Goal: Task Accomplishment & Management: Use online tool/utility

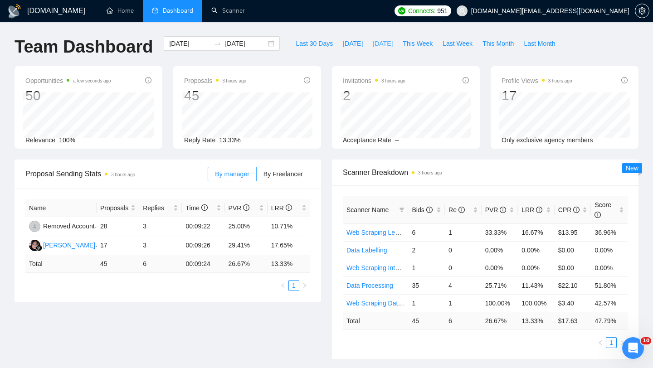
click at [383, 44] on span "Yesterday" at bounding box center [383, 44] width 20 height 10
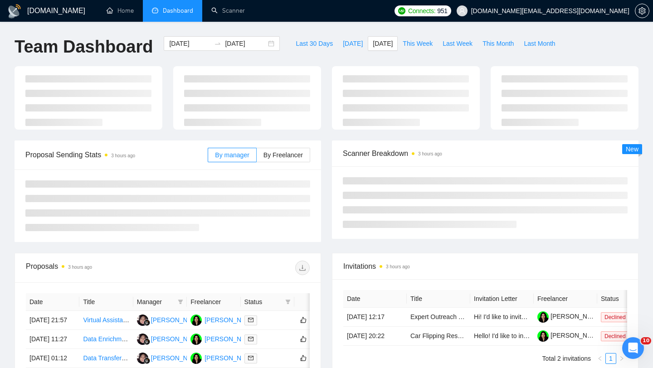
type input "2025-10-04"
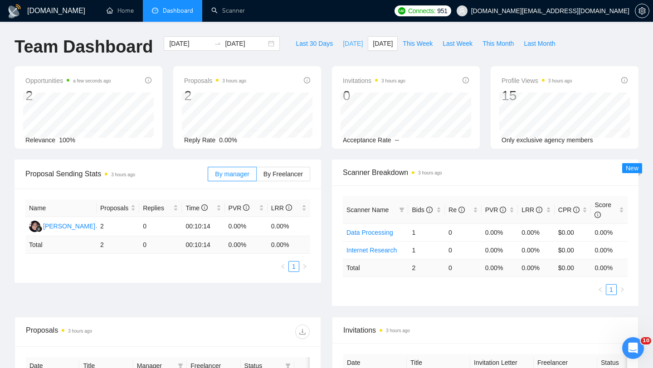
click at [345, 45] on span "Today" at bounding box center [353, 44] width 20 height 10
type input "2025-10-05"
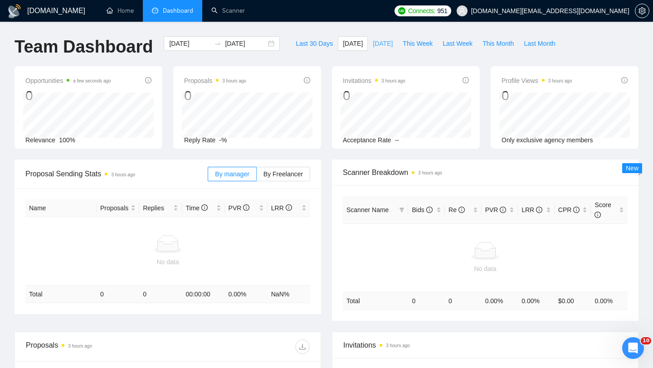
click at [378, 46] on span "Yesterday" at bounding box center [383, 44] width 20 height 10
type input "2025-10-04"
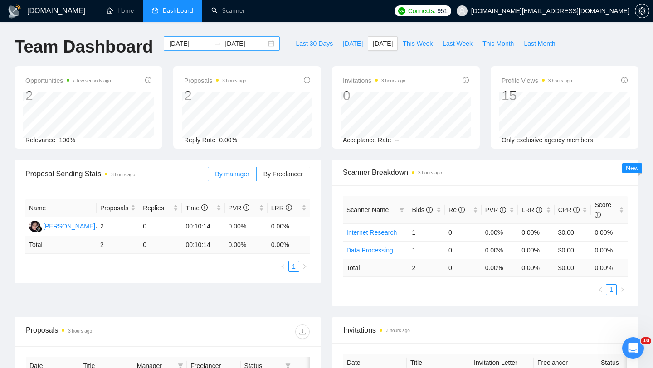
click at [266, 44] on div "2025-10-04 2025-10-04" at bounding box center [222, 43] width 116 height 15
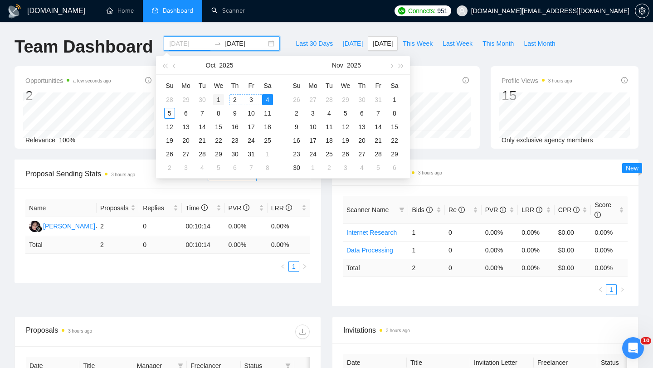
type input "2025-10-01"
click at [220, 98] on div "1" at bounding box center [218, 99] width 11 height 11
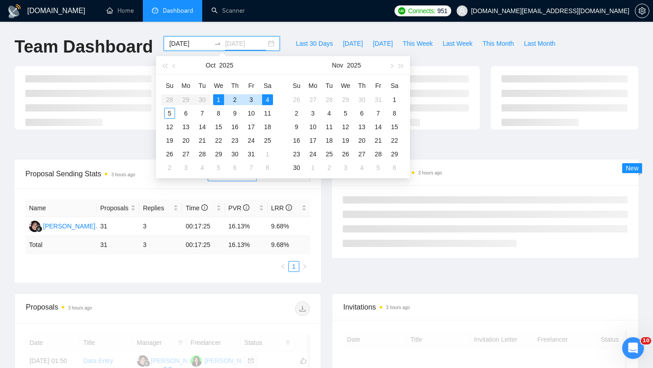
click at [267, 100] on div "4" at bounding box center [267, 99] width 11 height 11
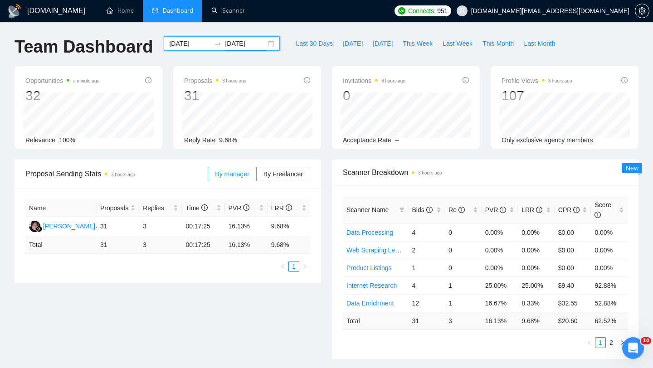
click at [263, 45] on div "2025-10-01 2025-10-04" at bounding box center [222, 43] width 116 height 15
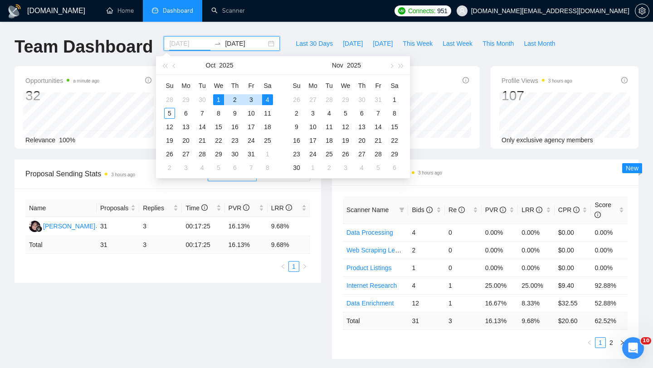
click at [218, 98] on div "1" at bounding box center [218, 99] width 11 height 11
type input "2025-10-03"
click at [250, 101] on div "3" at bounding box center [251, 99] width 11 height 11
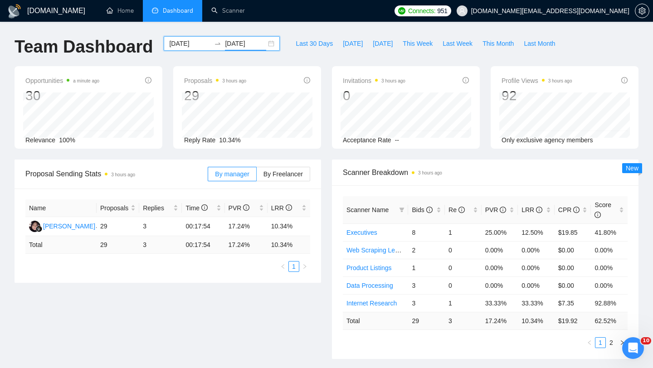
click at [264, 42] on div "2025-10-01 2025-10-03" at bounding box center [222, 43] width 116 height 15
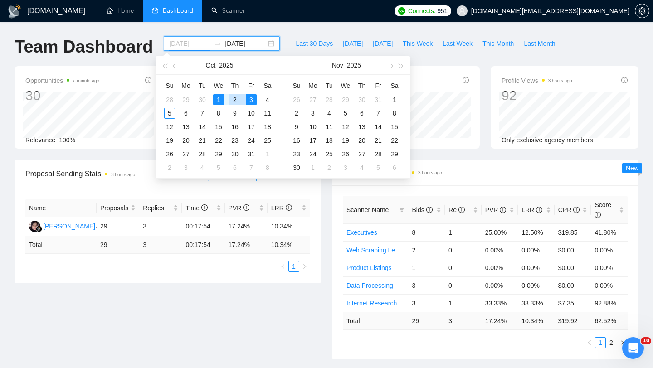
type input "2025-10-01"
click at [220, 101] on div "1" at bounding box center [218, 99] width 11 height 11
type input "2025-10-02"
click at [235, 101] on div "2" at bounding box center [234, 99] width 11 height 11
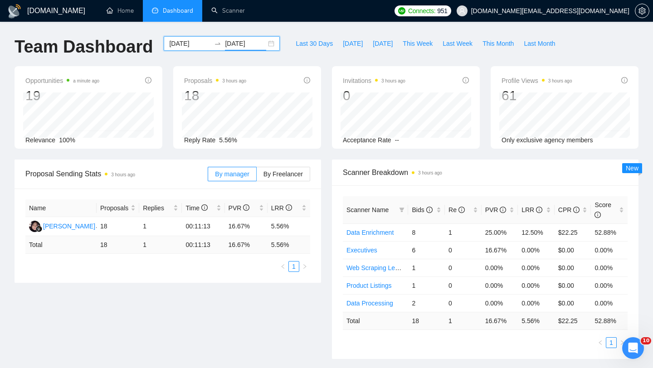
click at [261, 45] on div "2025-10-01 2025-10-02" at bounding box center [222, 43] width 116 height 15
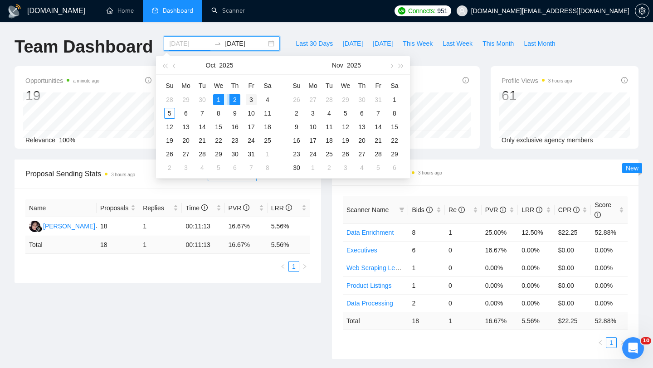
type input "2025-10-03"
click at [249, 99] on div "3" at bounding box center [251, 99] width 11 height 11
type input "2025-10-04"
click at [265, 102] on div "4" at bounding box center [267, 99] width 11 height 11
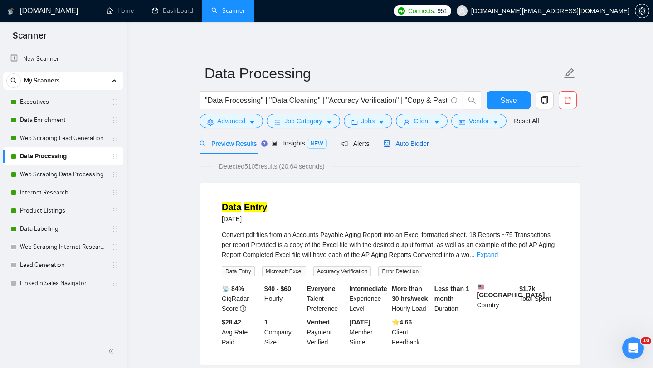
click at [410, 145] on span "Auto Bidder" at bounding box center [406, 143] width 45 height 7
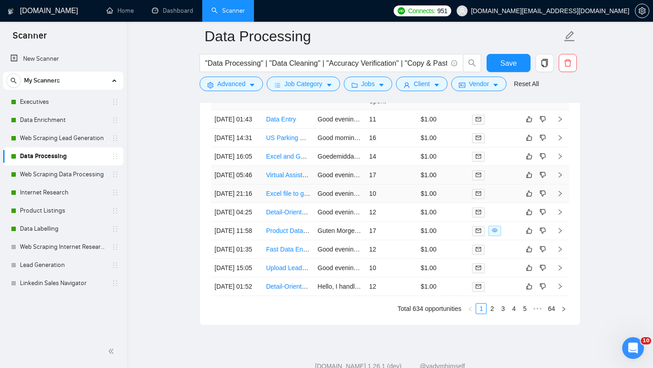
scroll to position [2314, 0]
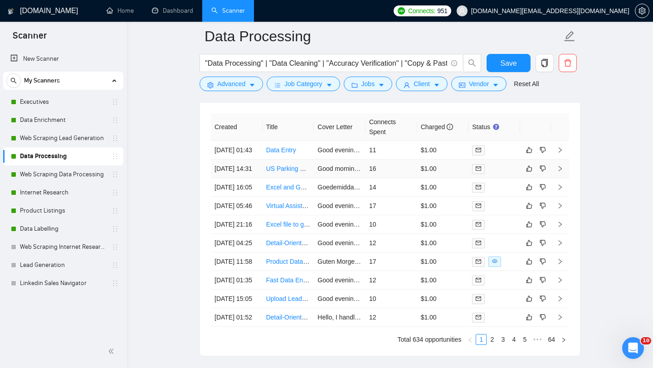
click at [265, 178] on td "US Parking Data Compiling, validation and Entry into proprietary systems - web …" at bounding box center [289, 169] width 52 height 19
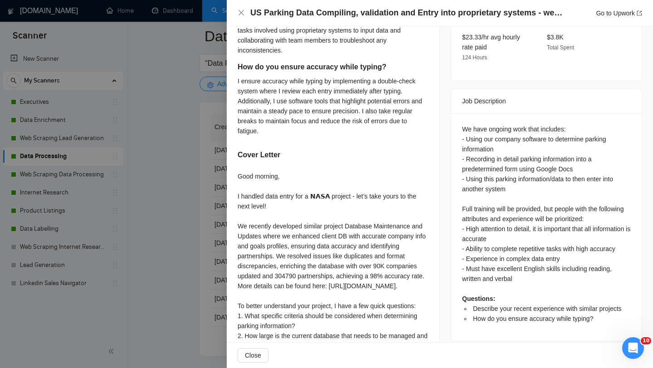
scroll to position [311, 0]
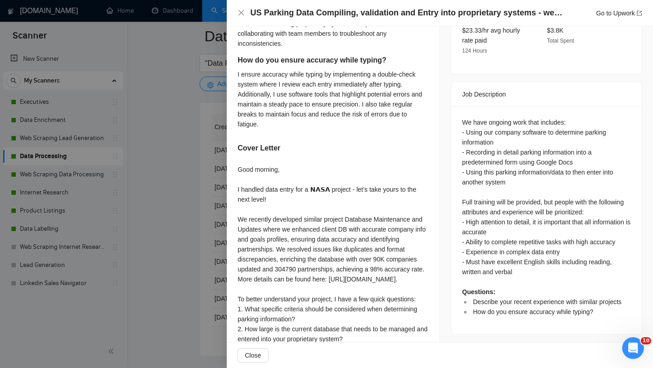
click at [210, 211] on div at bounding box center [326, 184] width 653 height 368
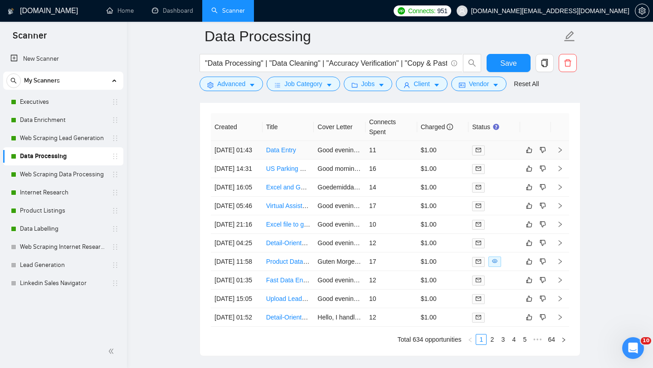
click at [288, 159] on td "Data Entry" at bounding box center [289, 150] width 52 height 19
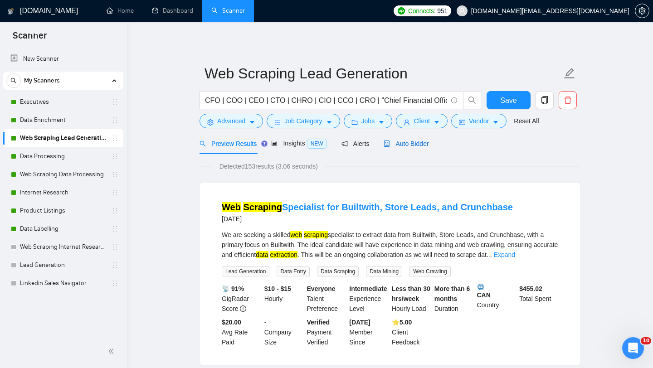
click at [405, 143] on span "Auto Bidder" at bounding box center [406, 143] width 45 height 7
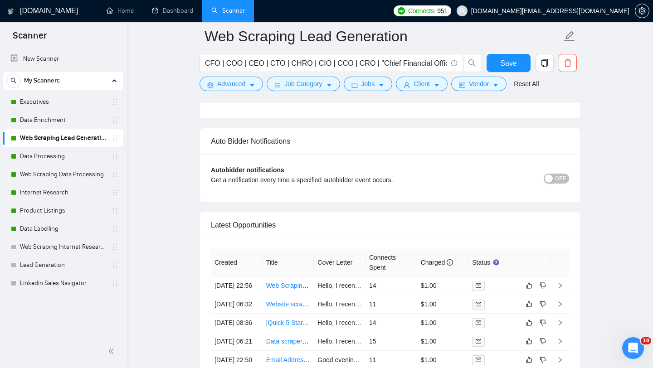
scroll to position [2195, 0]
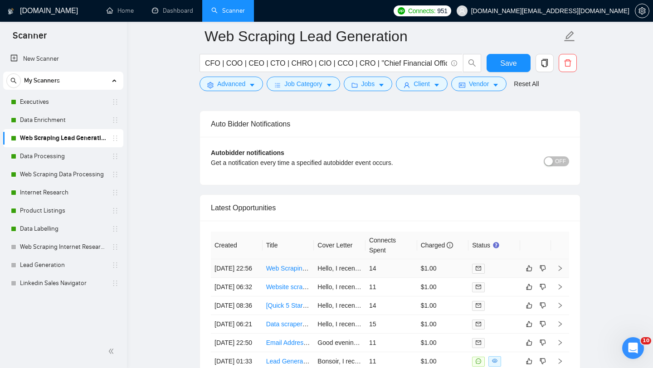
click at [263, 278] on td "Web Scraping Specialist for Builtwith, Store Leads, and Crunchbase" at bounding box center [289, 268] width 52 height 19
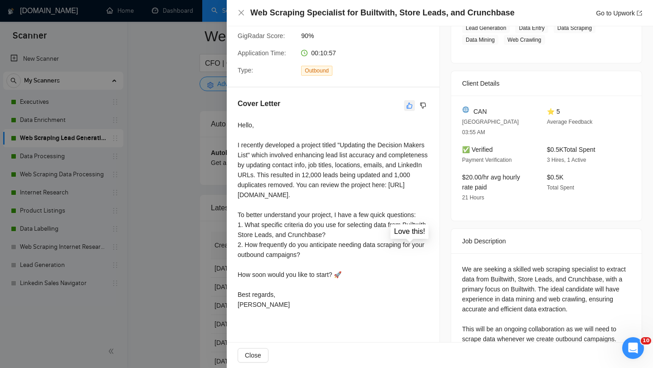
scroll to position [182, 0]
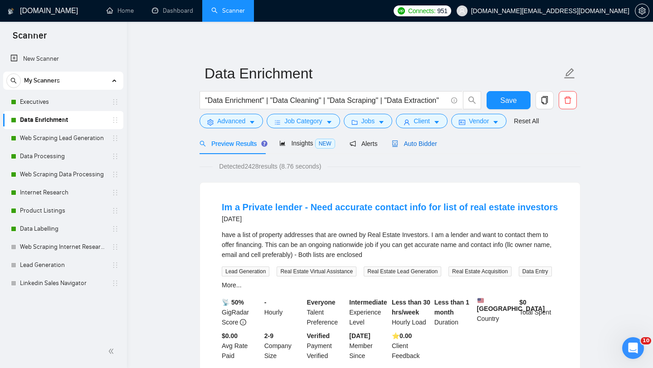
click at [409, 143] on span "Auto Bidder" at bounding box center [414, 143] width 45 height 7
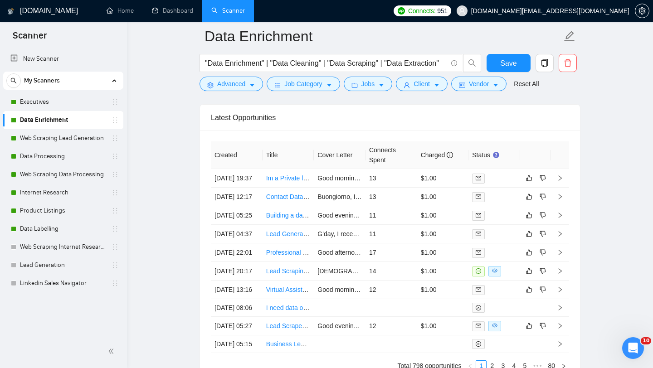
scroll to position [2288, 0]
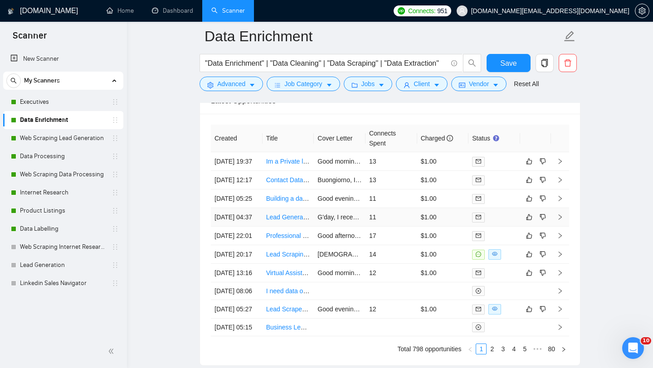
click at [241, 227] on td "03 Oct, 2025 04:37" at bounding box center [237, 217] width 52 height 19
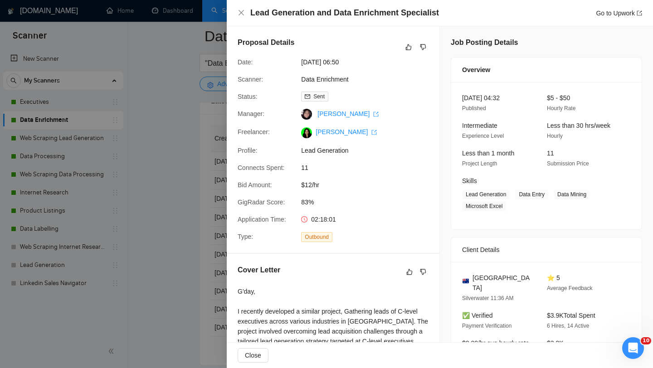
scroll to position [188, 0]
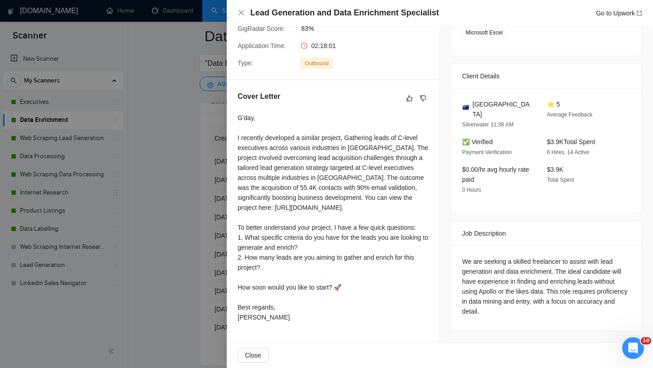
click at [189, 252] on div at bounding box center [326, 184] width 653 height 368
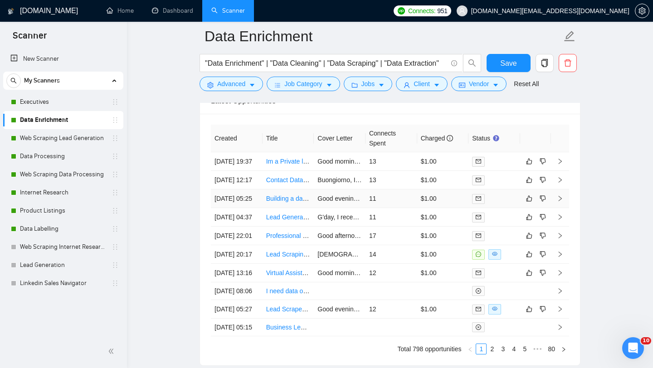
click at [290, 208] on td "Building a database of graduates from a particular program with LinkedIn and ot…" at bounding box center [289, 199] width 52 height 19
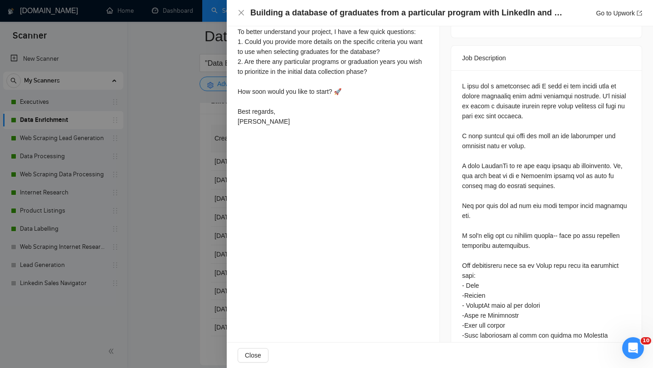
scroll to position [364, 0]
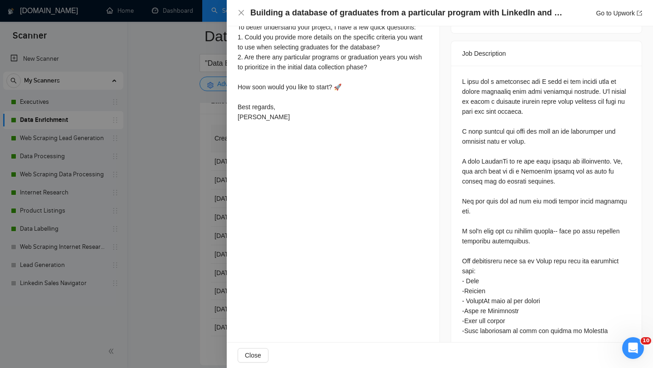
click at [174, 226] on div at bounding box center [326, 184] width 653 height 368
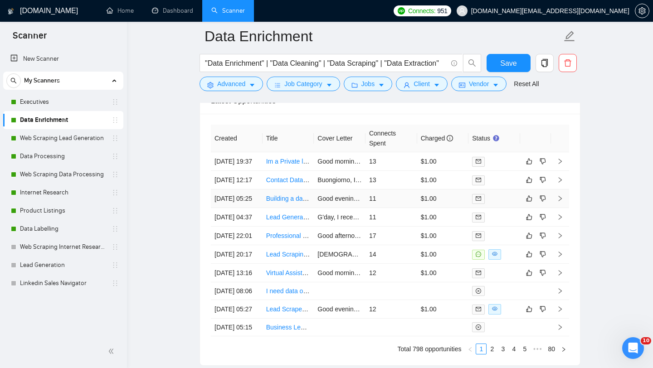
click at [277, 208] on td "Building a database of graduates from a particular program with LinkedIn and ot…" at bounding box center [289, 199] width 52 height 19
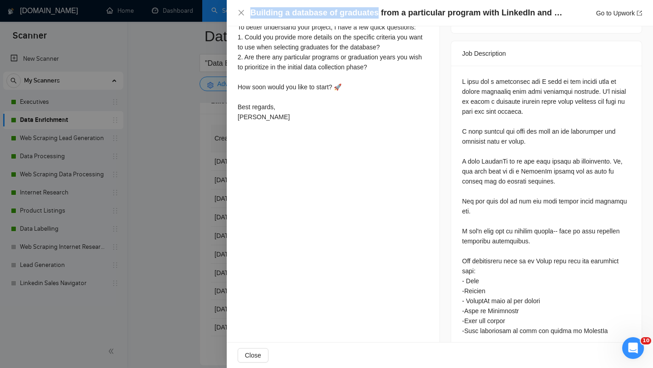
drag, startPoint x: 249, startPoint y: 14, endPoint x: 375, endPoint y: 14, distance: 125.1
click at [375, 14] on div "Building a database of graduates from a particular program with LinkedIn and ot…" at bounding box center [440, 12] width 404 height 11
copy h4 "Building a database of graduates"
click at [187, 200] on div at bounding box center [326, 184] width 653 height 368
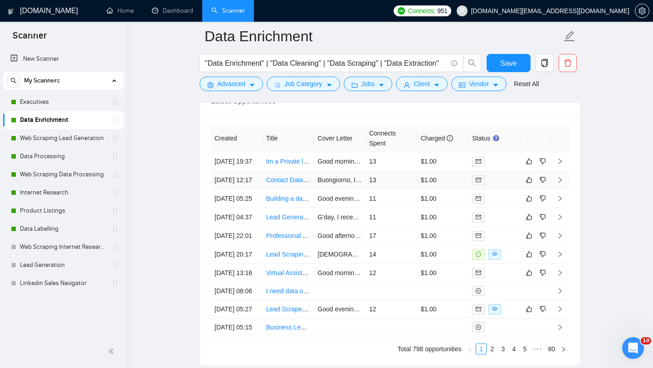
click at [287, 190] on td "Contact Data Enrichment" at bounding box center [289, 180] width 52 height 19
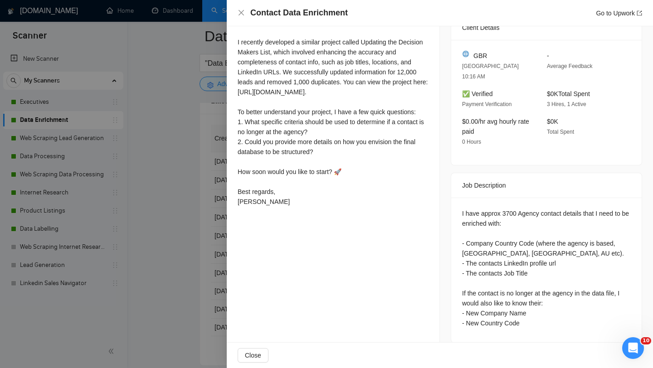
click at [122, 267] on div at bounding box center [326, 184] width 653 height 368
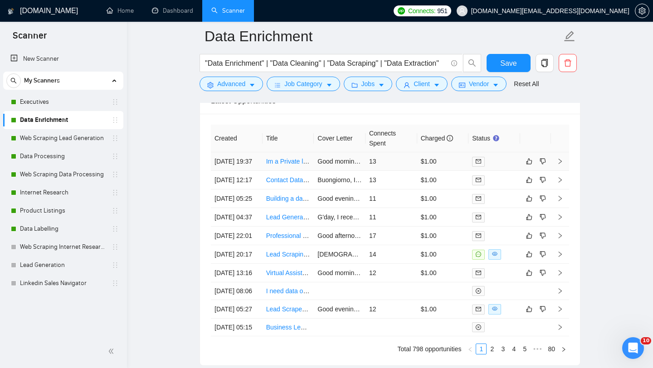
click at [281, 171] on td "Im a Private lender - Need accurate contact info for list of real estate invest…" at bounding box center [289, 161] width 52 height 19
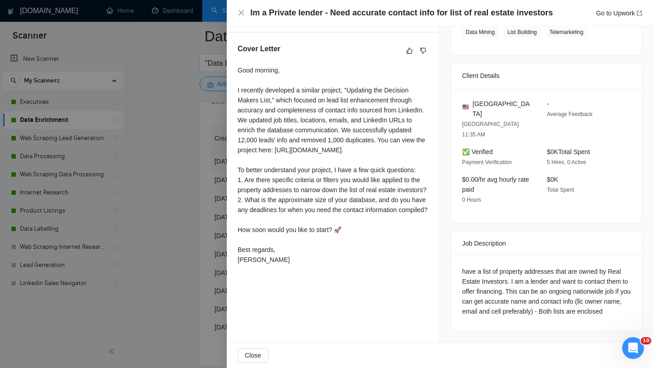
scroll to position [199, 0]
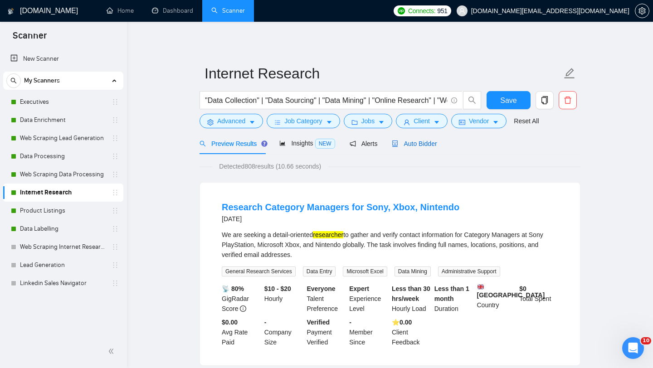
click at [401, 145] on span "Auto Bidder" at bounding box center [414, 143] width 45 height 7
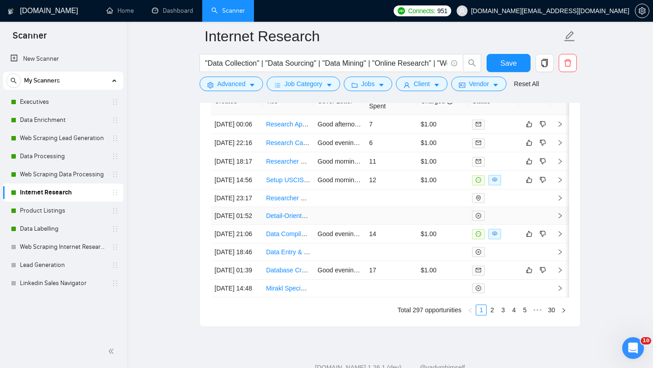
scroll to position [2323, 0]
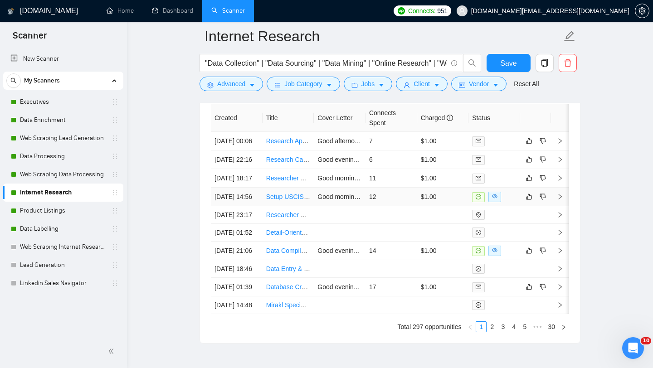
click at [237, 206] on td "[DATE] 14:56" at bounding box center [237, 197] width 52 height 19
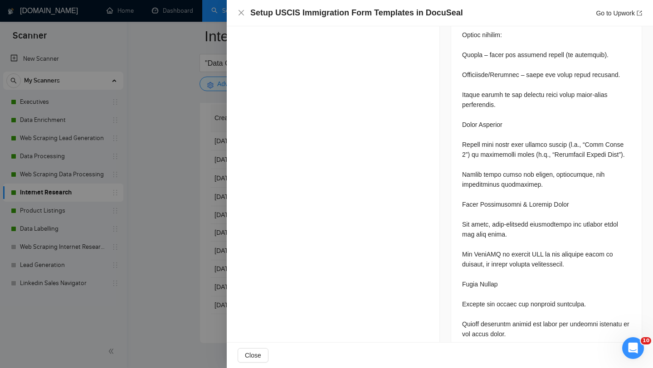
scroll to position [1108, 0]
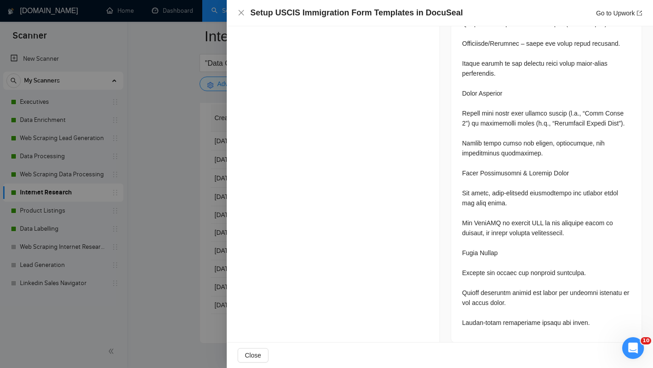
click at [176, 273] on div at bounding box center [326, 184] width 653 height 368
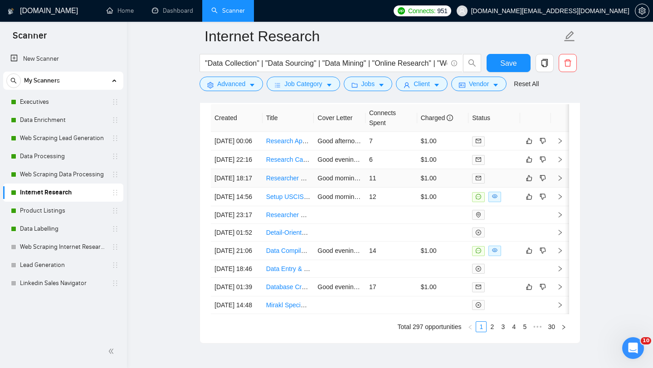
click at [279, 188] on td "Researcher Needed for Vacation Rental Owners List in [GEOGRAPHIC_DATA], [GEOGRA…" at bounding box center [289, 178] width 52 height 19
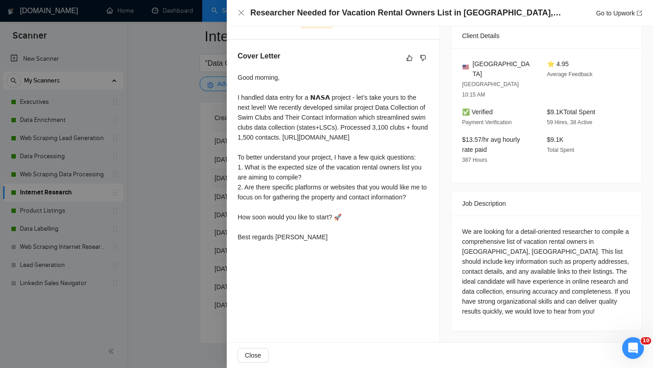
scroll to position [192, 0]
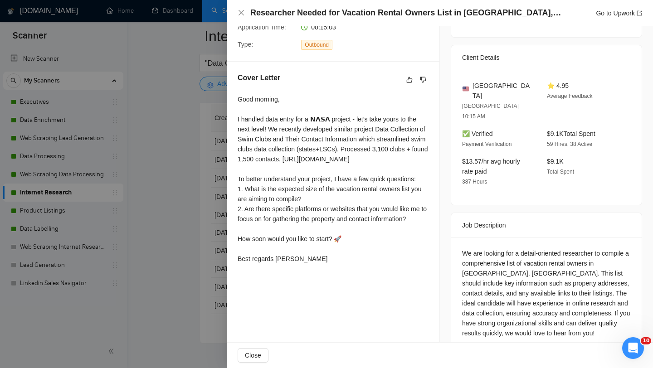
click at [180, 234] on div at bounding box center [326, 184] width 653 height 368
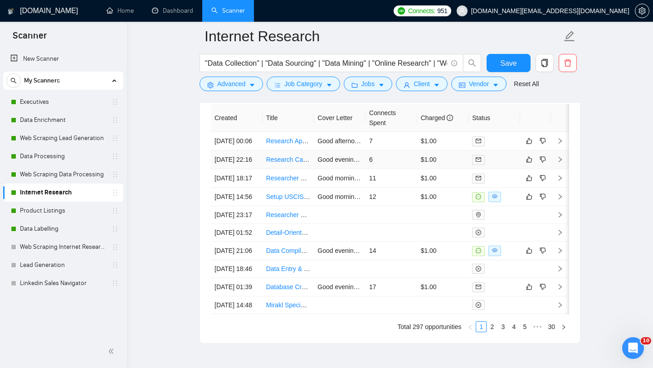
click at [279, 169] on td "Research Category Managers for Sony, Xbox, Nintendo" at bounding box center [289, 160] width 52 height 19
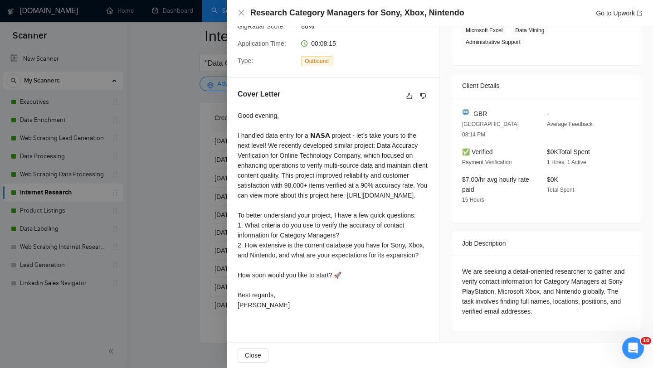
click at [151, 231] on div at bounding box center [326, 184] width 653 height 368
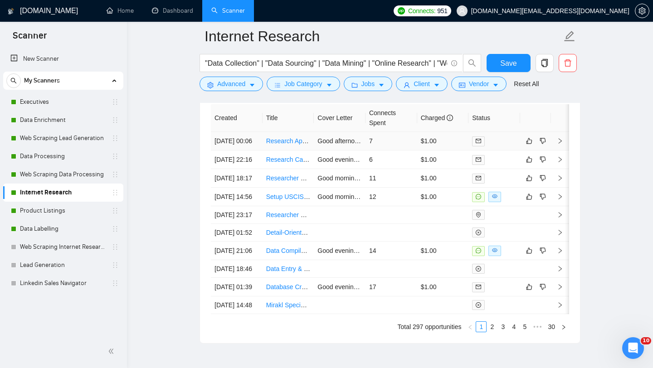
click at [268, 151] on td "Research Apartment Rentals" at bounding box center [289, 141] width 52 height 19
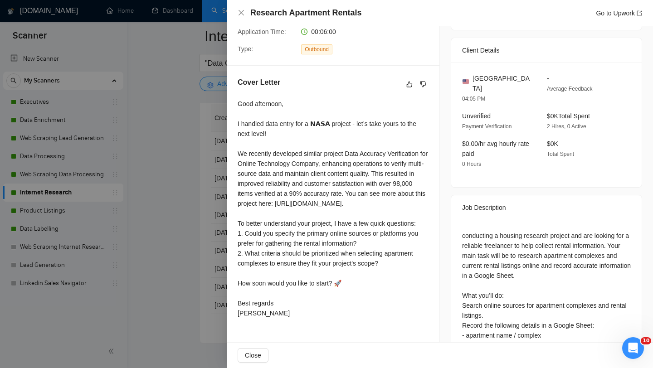
click at [80, 234] on div at bounding box center [326, 184] width 653 height 368
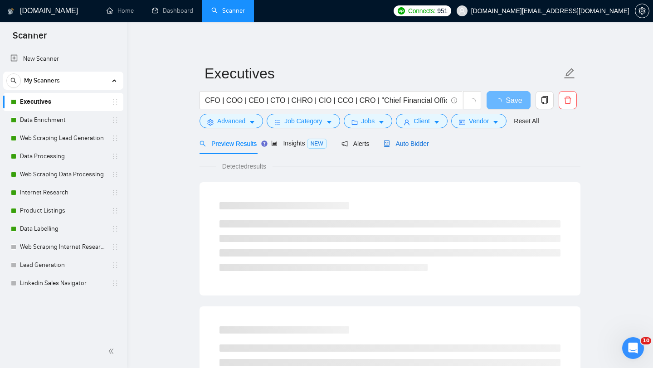
click at [409, 145] on span "Auto Bidder" at bounding box center [406, 143] width 45 height 7
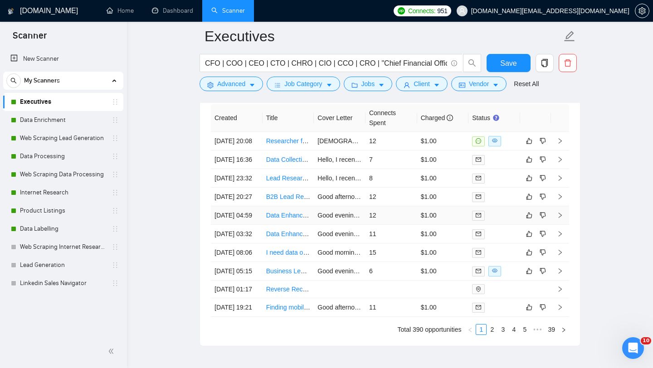
scroll to position [2270, 0]
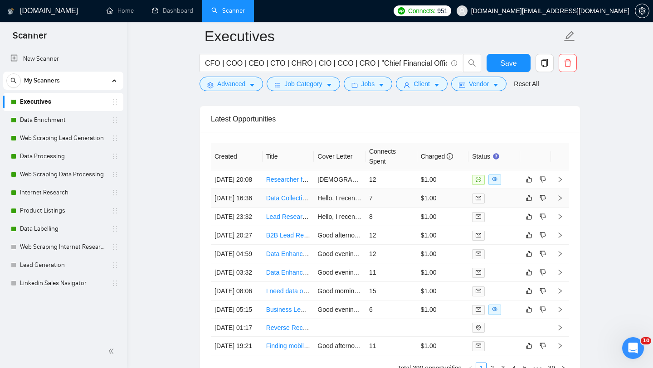
click at [274, 208] on td "Data Collection Specialist for US Hospital Directors" at bounding box center [289, 198] width 52 height 19
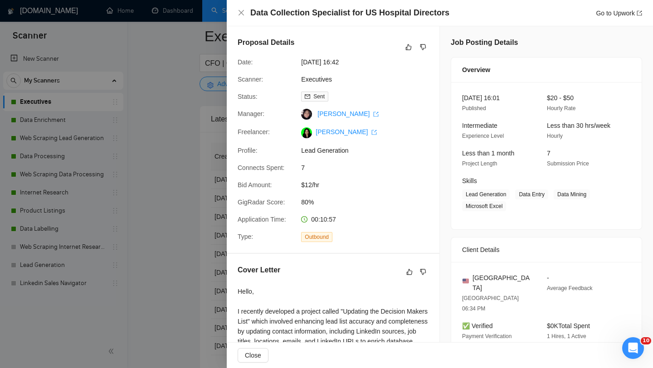
scroll to position [167, 0]
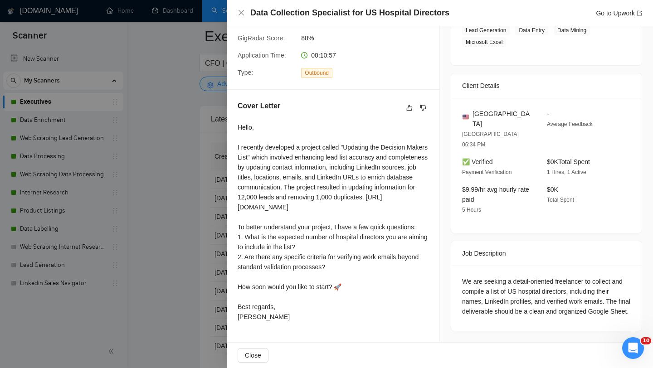
click at [210, 242] on div at bounding box center [326, 184] width 653 height 368
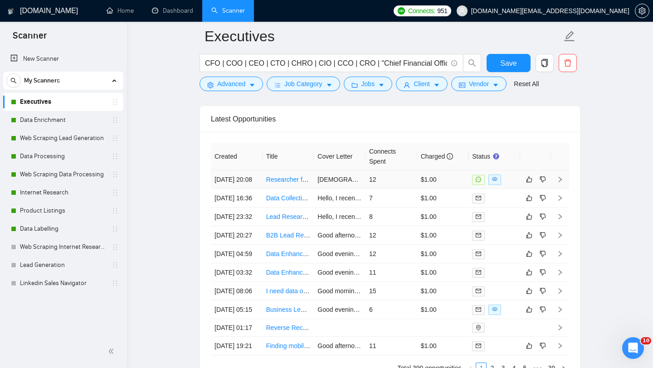
click at [288, 189] on td "Researcher for Lead List (You will need CHATGPT/GEMINI + Sales Navigator)" at bounding box center [289, 179] width 52 height 19
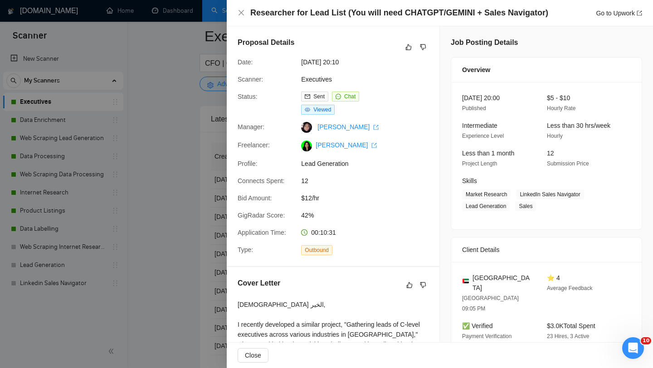
click at [165, 214] on div at bounding box center [326, 184] width 653 height 368
